Goal: Information Seeking & Learning: Learn about a topic

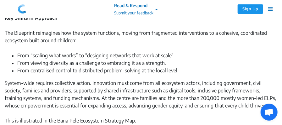
scroll to position [411, 0]
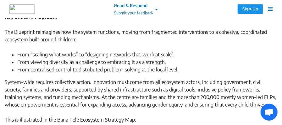
click at [190, 104] on div "System-wide requires collective action. Innovation must come from all ecosystem…" at bounding box center [141, 98] width 272 height 38
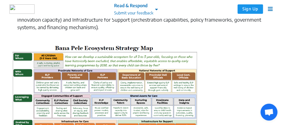
scroll to position [599, 0]
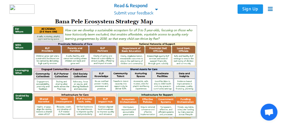
click at [190, 104] on img at bounding box center [105, 70] width 196 height 106
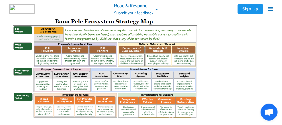
click at [190, 104] on img at bounding box center [105, 70] width 196 height 106
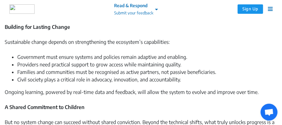
scroll to position [761, 0]
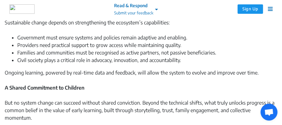
click at [189, 105] on div "But no system change can succeed without shared conviction. Beyond the technica…" at bounding box center [141, 114] width 272 height 30
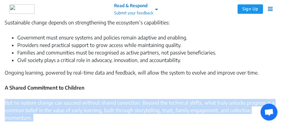
click at [189, 105] on div "But no system change can succeed without shared conviction. Beyond the technica…" at bounding box center [141, 114] width 272 height 30
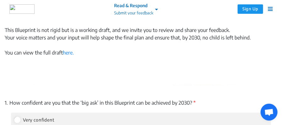
scroll to position [873, 0]
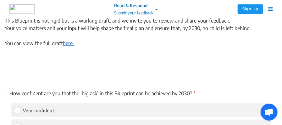
click at [67, 40] on link "here." at bounding box center [68, 43] width 11 height 6
